Goal: Check status: Check status

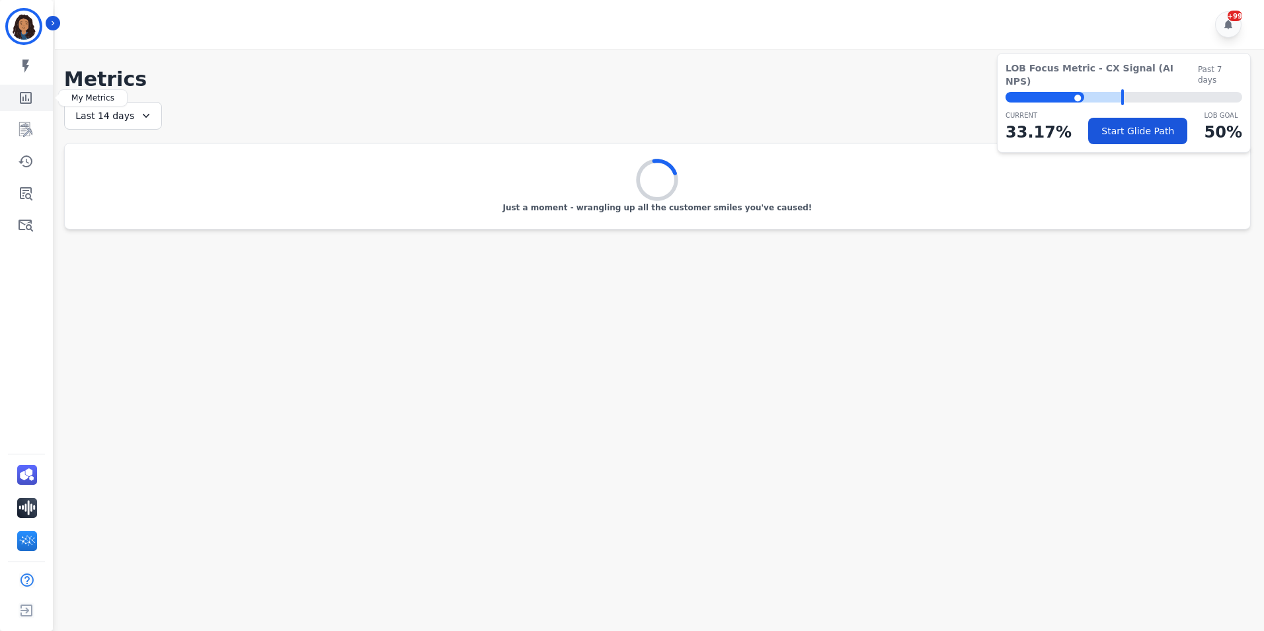
click at [24, 91] on icon "Sidebar" at bounding box center [26, 98] width 16 height 16
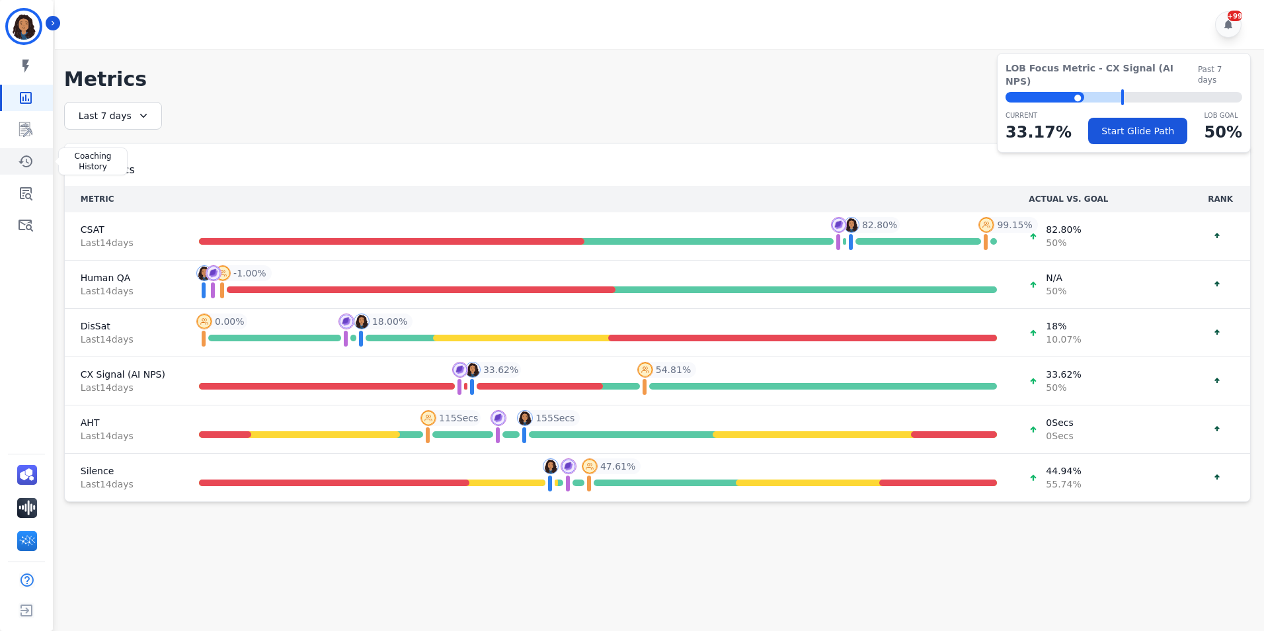
click at [29, 166] on icon "Sidebar" at bounding box center [26, 161] width 14 height 12
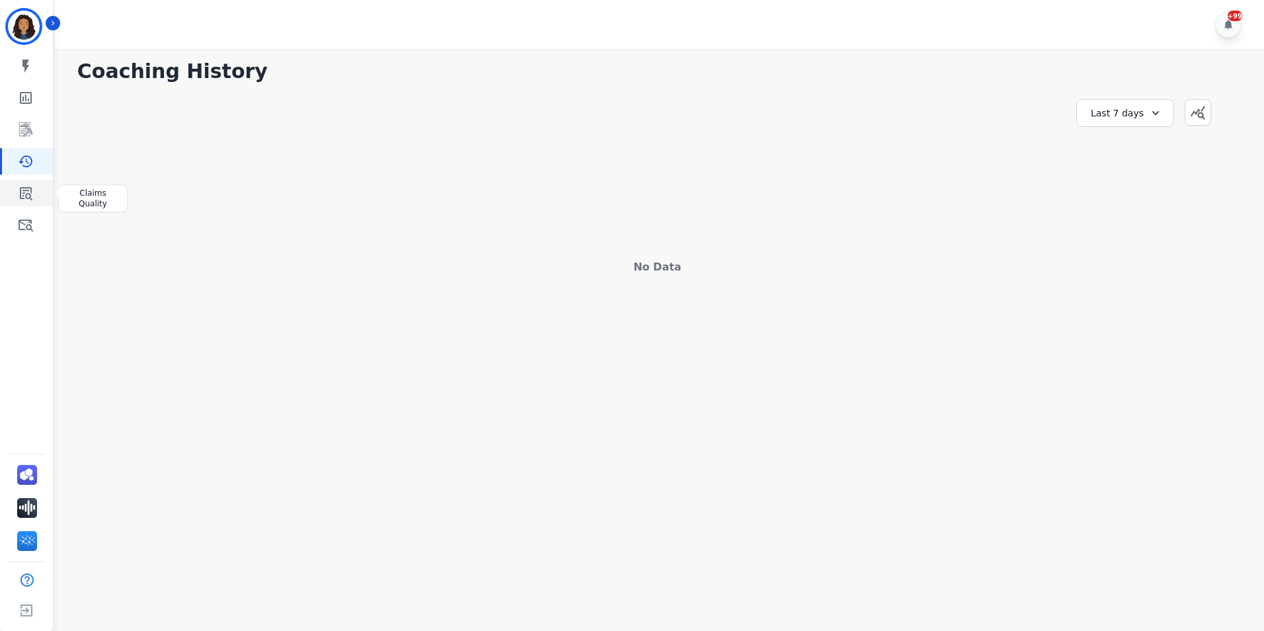
click at [30, 199] on icon "Sidebar" at bounding box center [26, 193] width 16 height 16
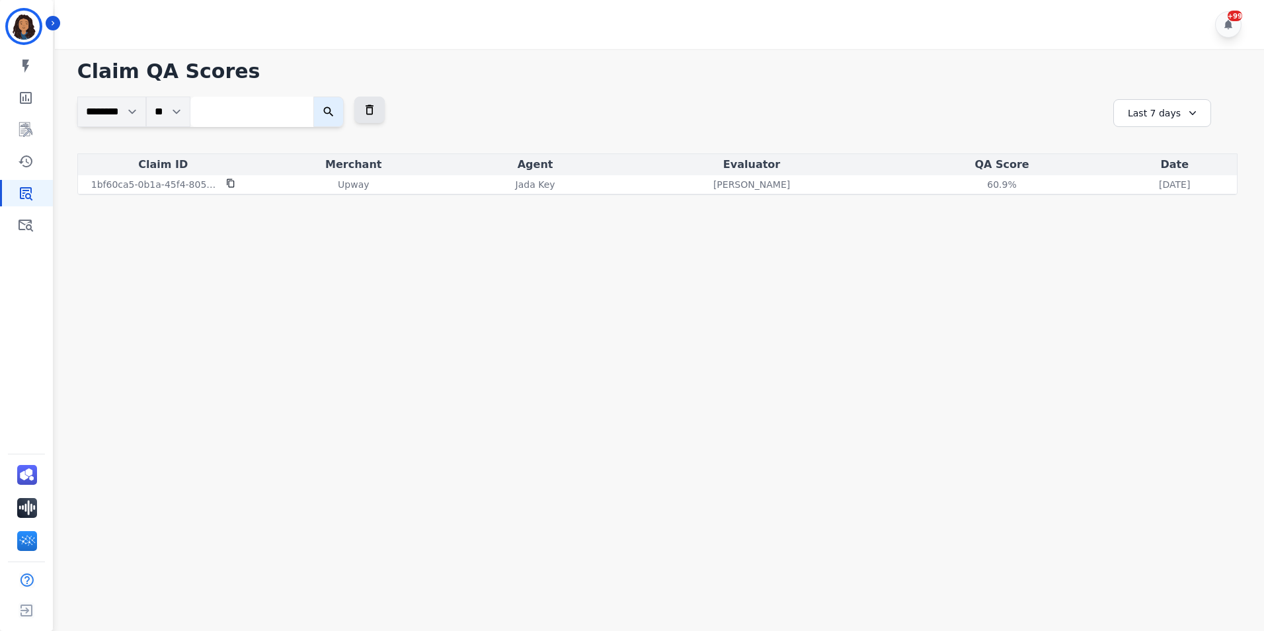
click at [1185, 120] on div "Last 7 days" at bounding box center [1162, 113] width 98 height 28
click at [1189, 210] on li "Last 14 days" at bounding box center [1171, 209] width 66 height 13
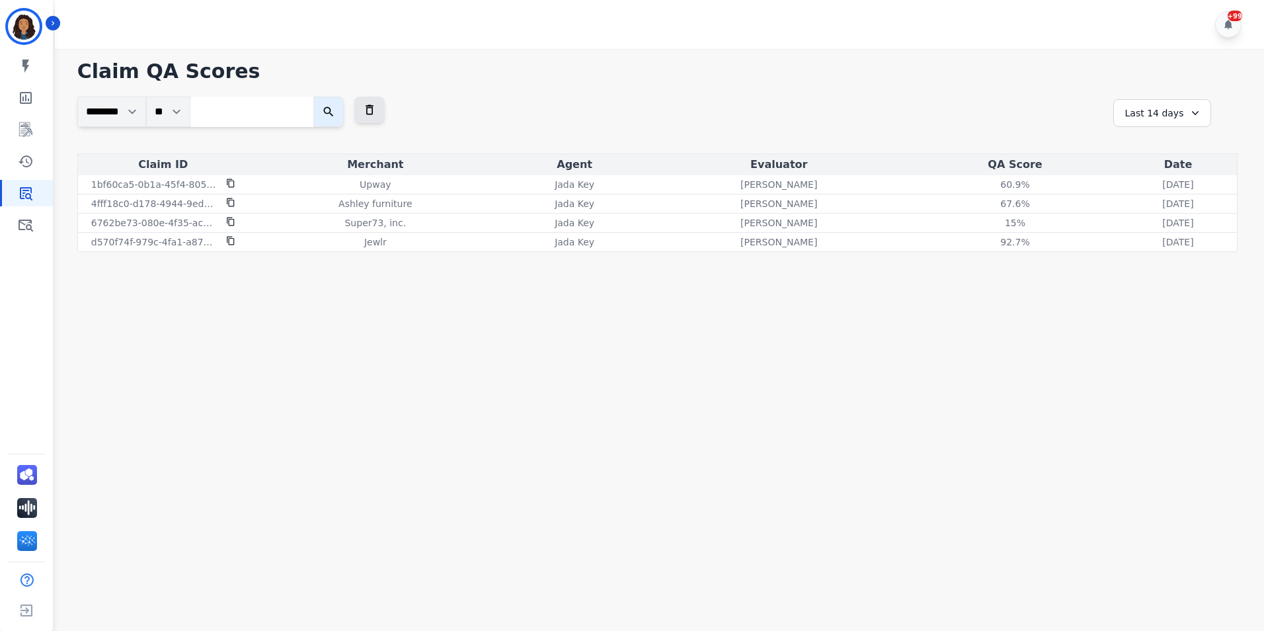
click at [1165, 111] on div "Last 14 days" at bounding box center [1162, 113] width 98 height 28
click at [1165, 230] on li "Last 30 days" at bounding box center [1171, 225] width 66 height 13
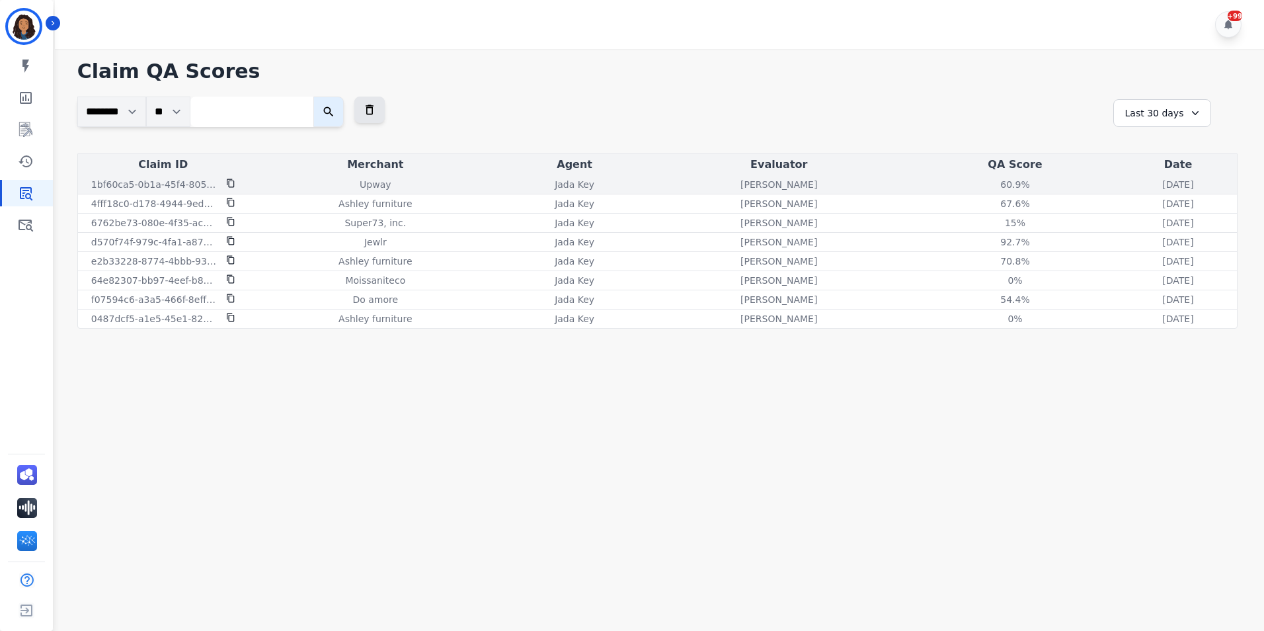
click at [1119, 188] on td "[DATE] [DATE] 8:31pm" at bounding box center [1178, 184] width 118 height 19
click at [1162, 186] on p "[DATE]" at bounding box center [1177, 184] width 31 height 13
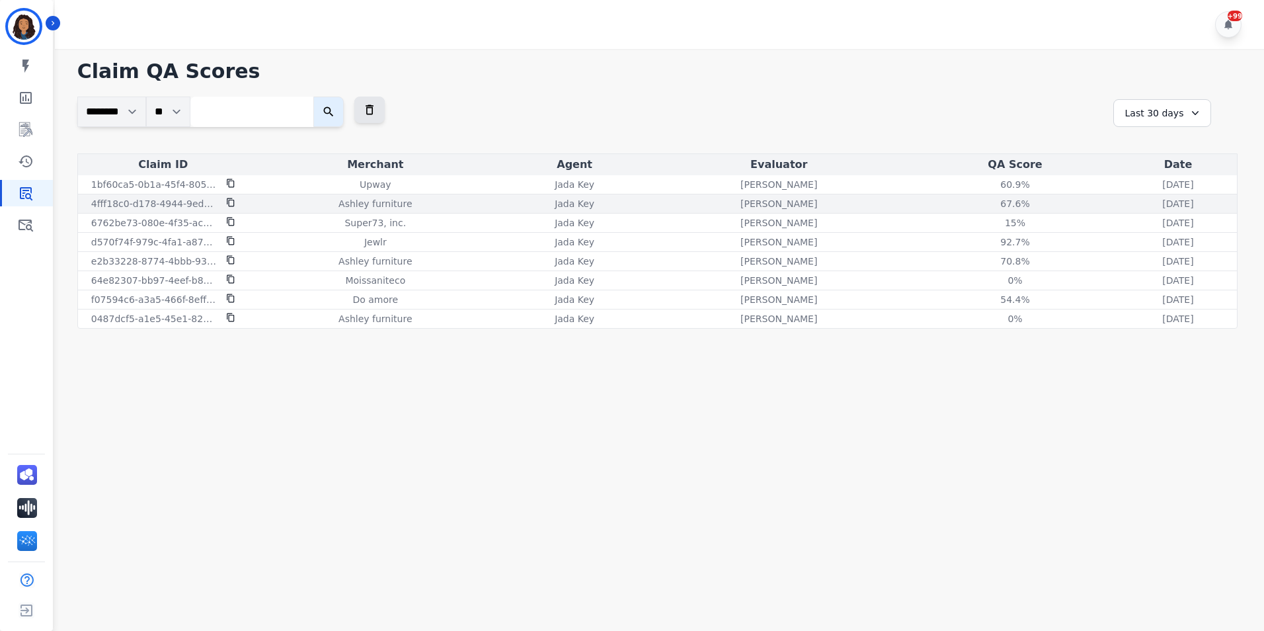
click at [714, 194] on td "[PERSON_NAME]" at bounding box center [779, 203] width 264 height 19
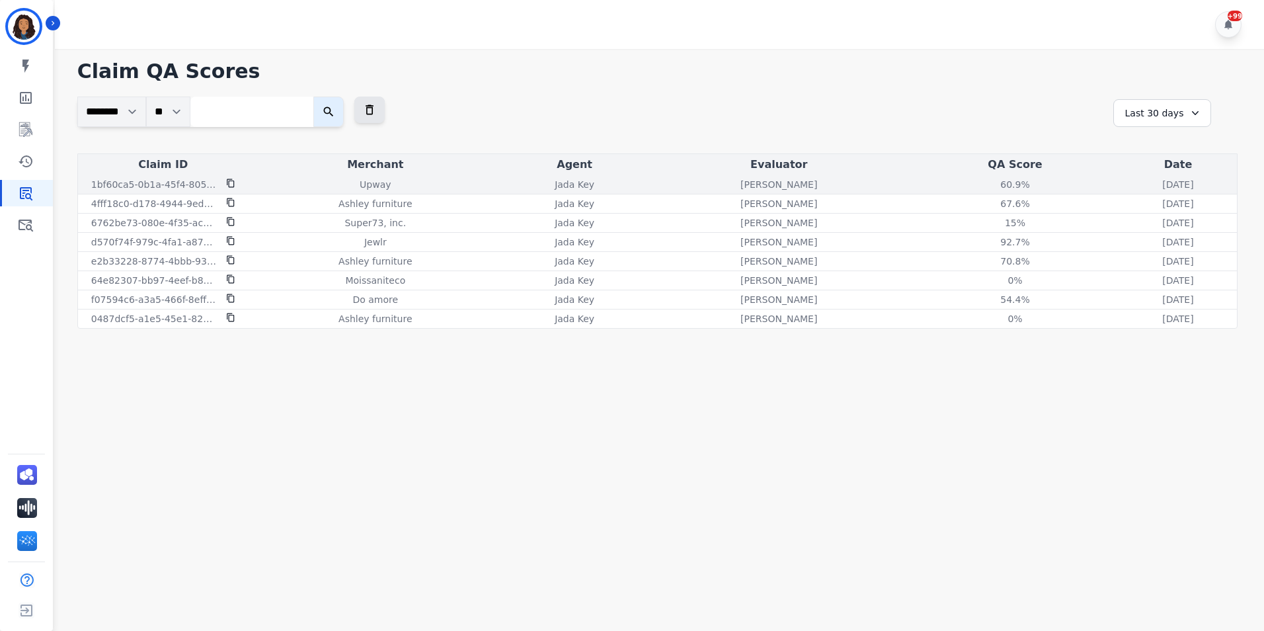
click at [166, 184] on p "1bf60ca5-0b1a-45f4-8059-792c115c334e" at bounding box center [154, 184] width 127 height 13
click at [189, 181] on p "1bf60ca5-0b1a-45f4-8059-792c115c334e" at bounding box center [154, 184] width 127 height 13
click at [233, 179] on icon at bounding box center [230, 183] width 9 height 9
click at [389, 185] on div "Upway" at bounding box center [375, 184] width 249 height 13
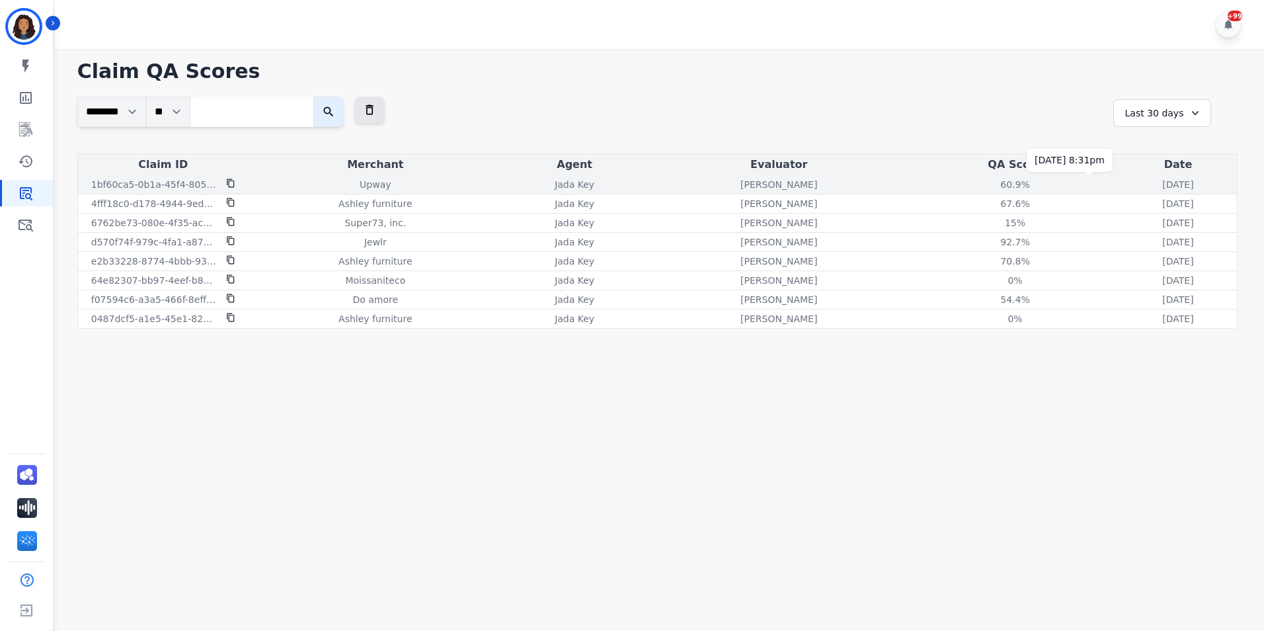
click at [1162, 181] on p "[DATE]" at bounding box center [1177, 184] width 31 height 13
click at [986, 182] on div "60.9 %" at bounding box center [1016, 184] width 60 height 13
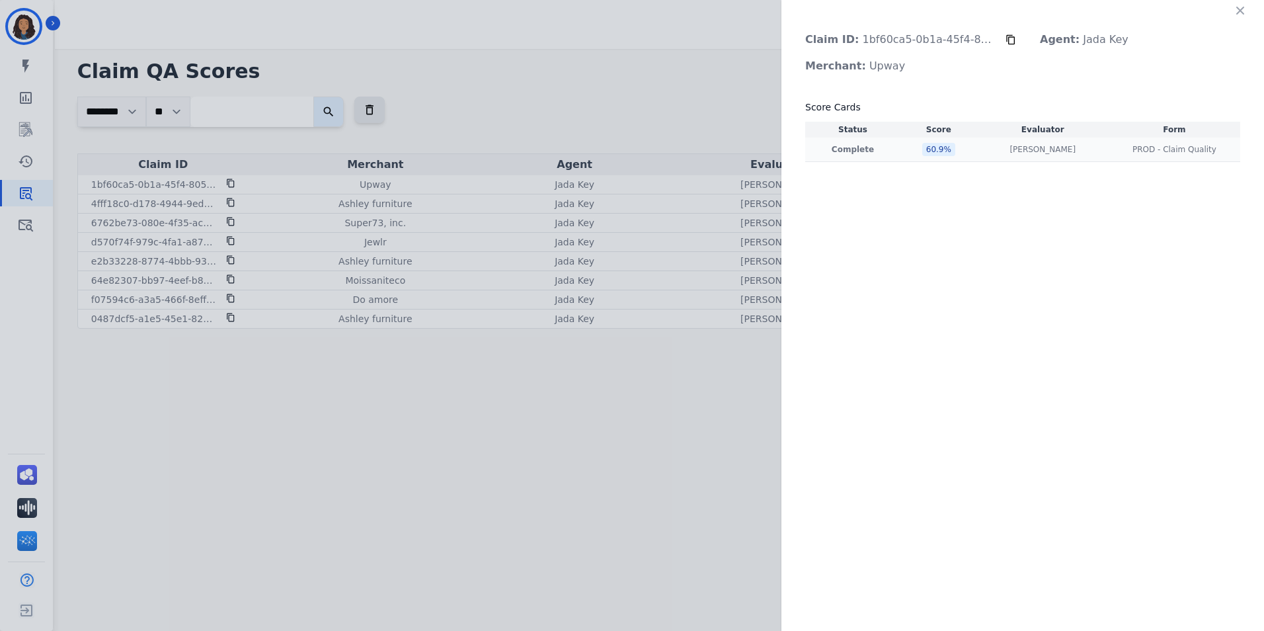
click at [1041, 155] on td "[PERSON_NAME] [PERSON_NAME]" at bounding box center [1043, 150] width 132 height 24
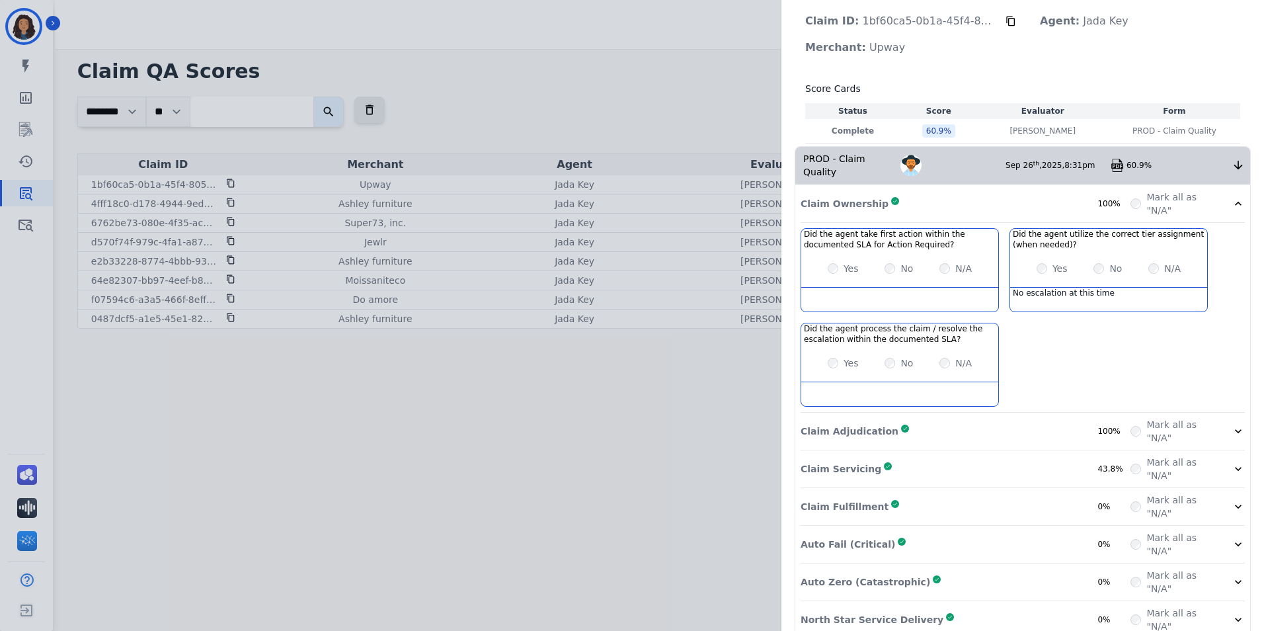
scroll to position [27, 0]
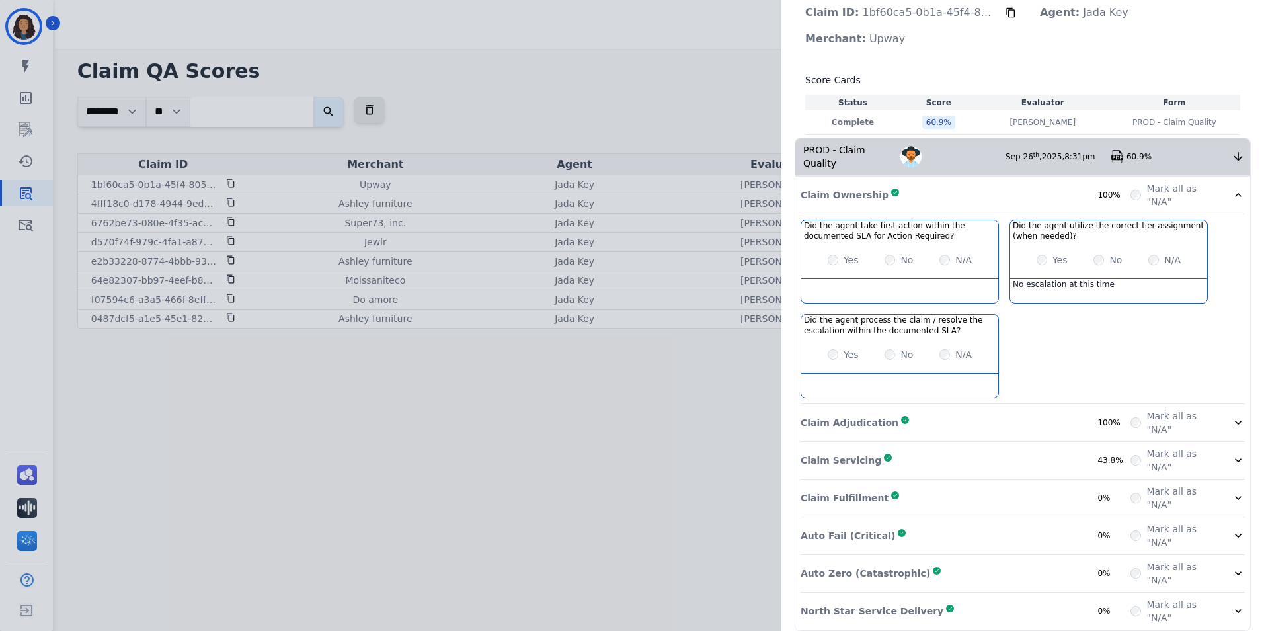
click at [1037, 447] on div "Claim Servicing Complete 43.8%" at bounding box center [966, 460] width 330 height 26
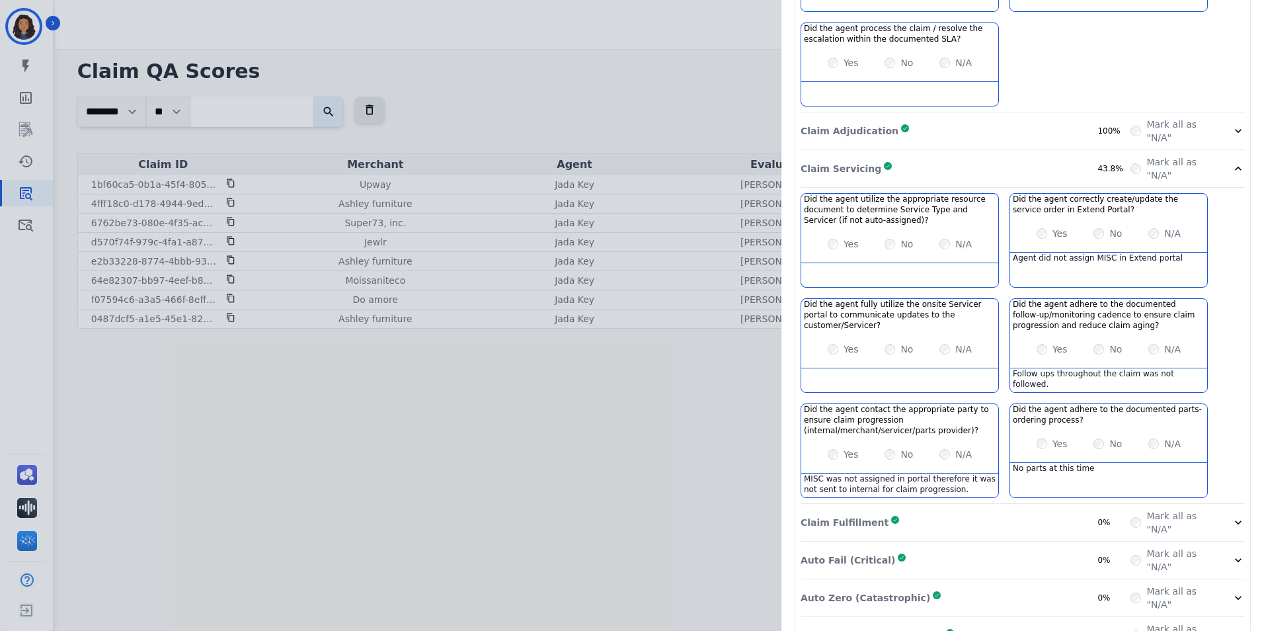
scroll to position [277, 0]
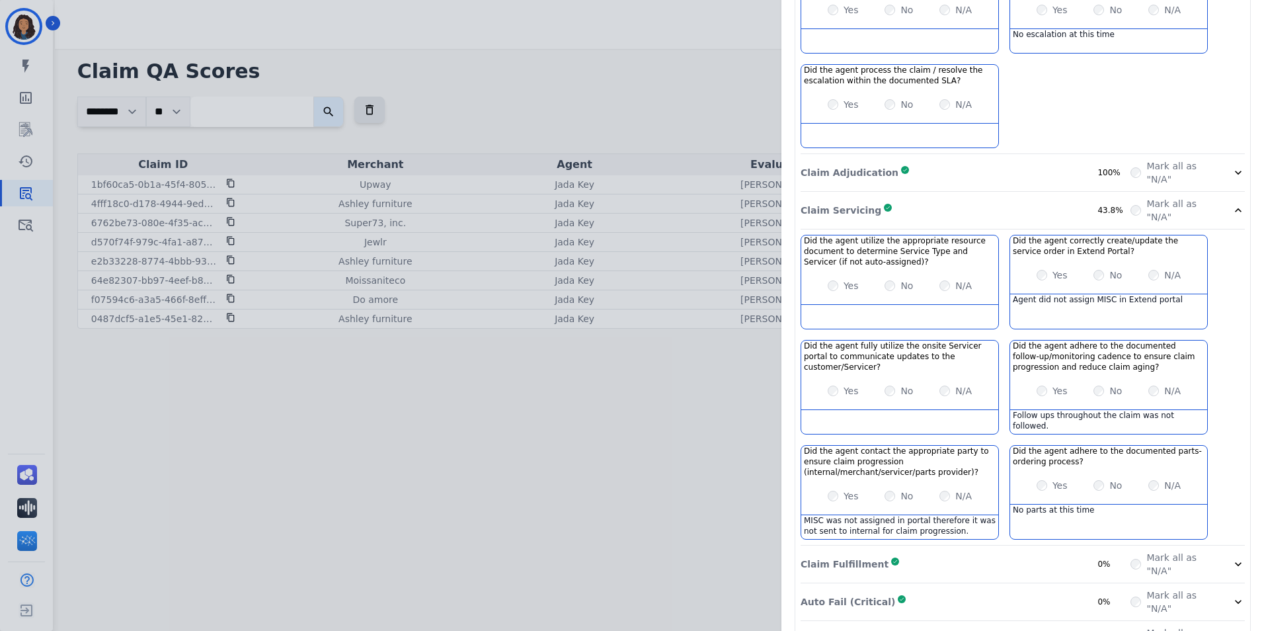
click at [639, 423] on div "Claim ID: 1bf60ca5-0b1a-45f4-8059-792c115c334e Agent: Jada Key Merchant: Upway …" at bounding box center [632, 315] width 1264 height 631
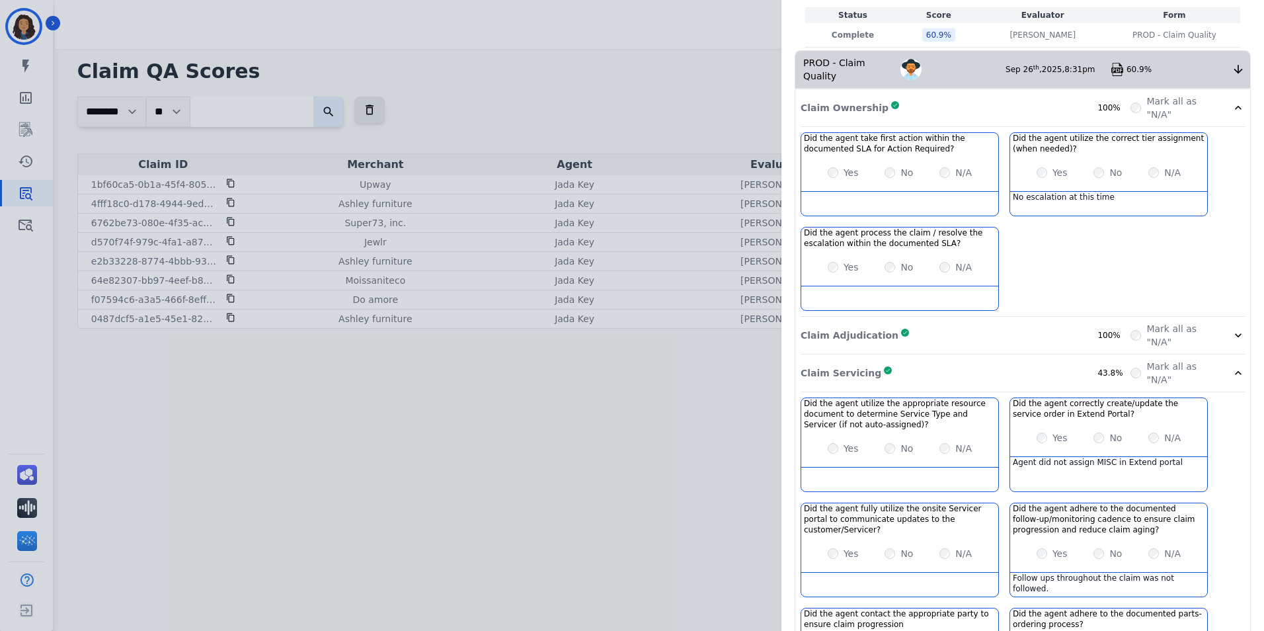
scroll to position [0, 0]
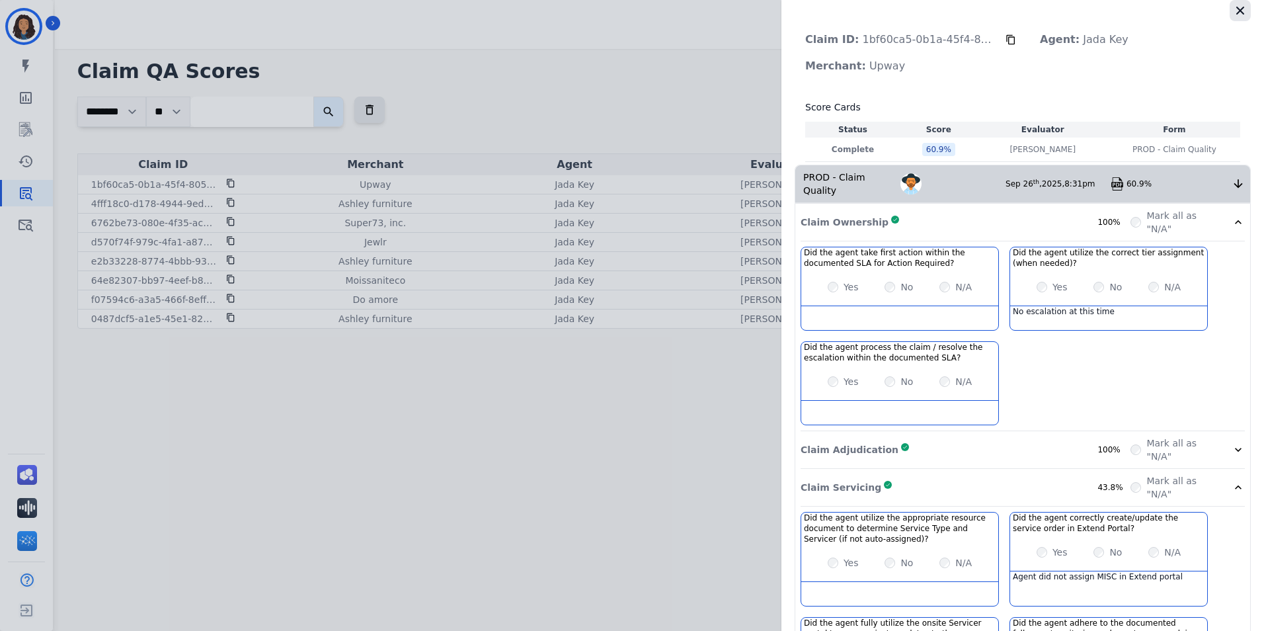
click at [1239, 7] on icon "button" at bounding box center [1240, 10] width 13 height 13
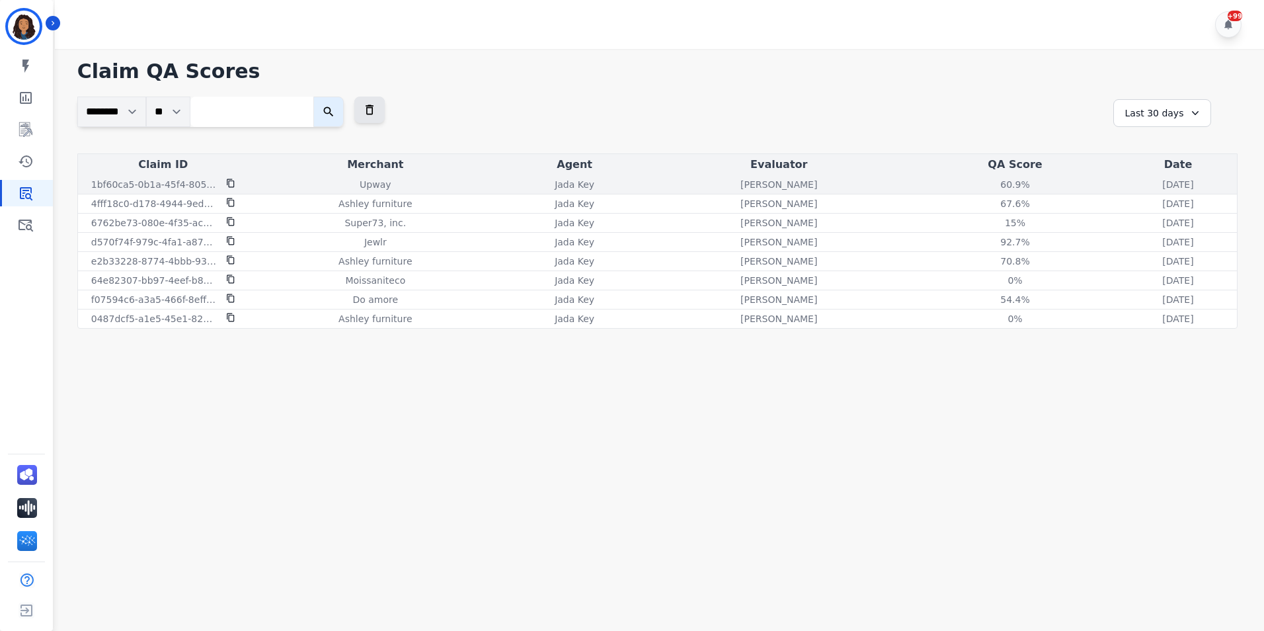
click at [235, 182] on div "1bf60ca5-0b1a-45f4-8059-792c115c334e" at bounding box center [163, 184] width 165 height 13
